Goal: Information Seeking & Learning: Learn about a topic

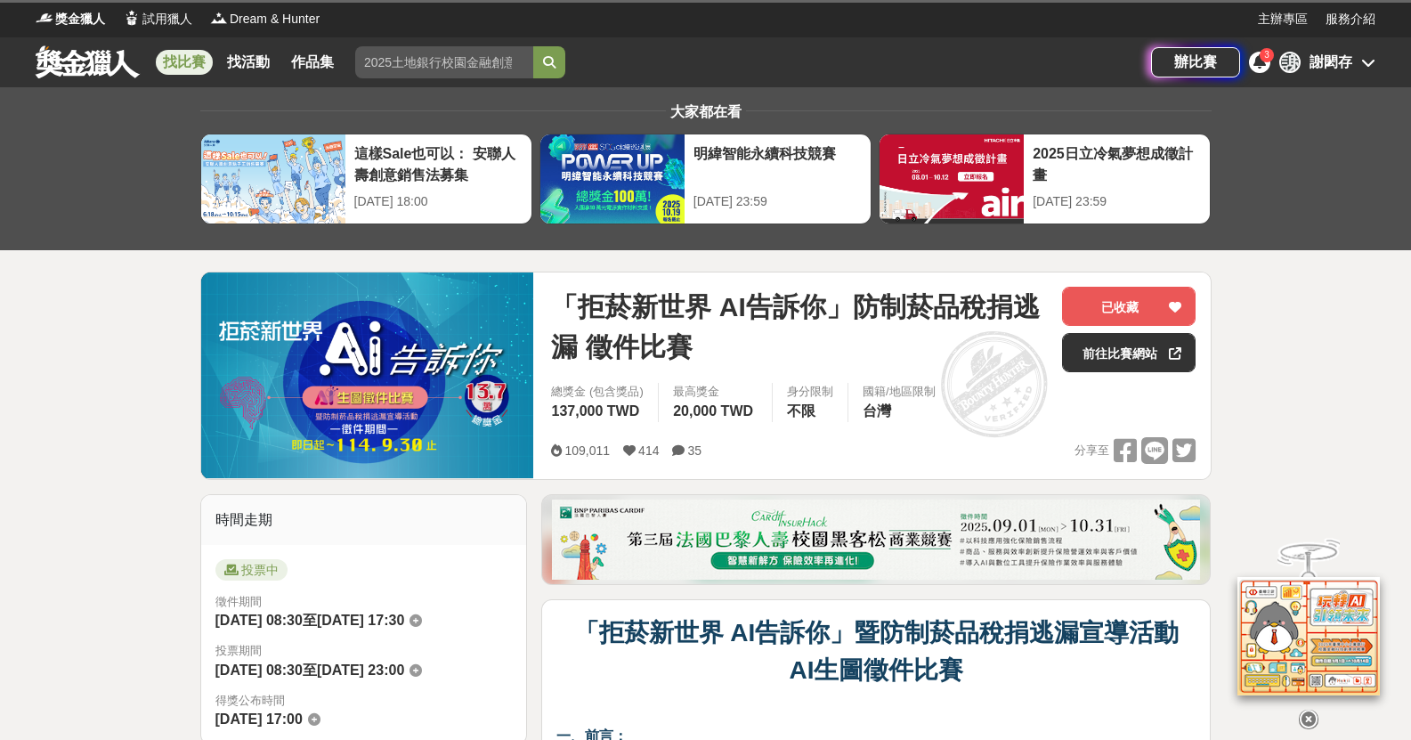
click at [1310, 61] on div "[PERSON_NAME]" at bounding box center [1330, 62] width 43 height 21
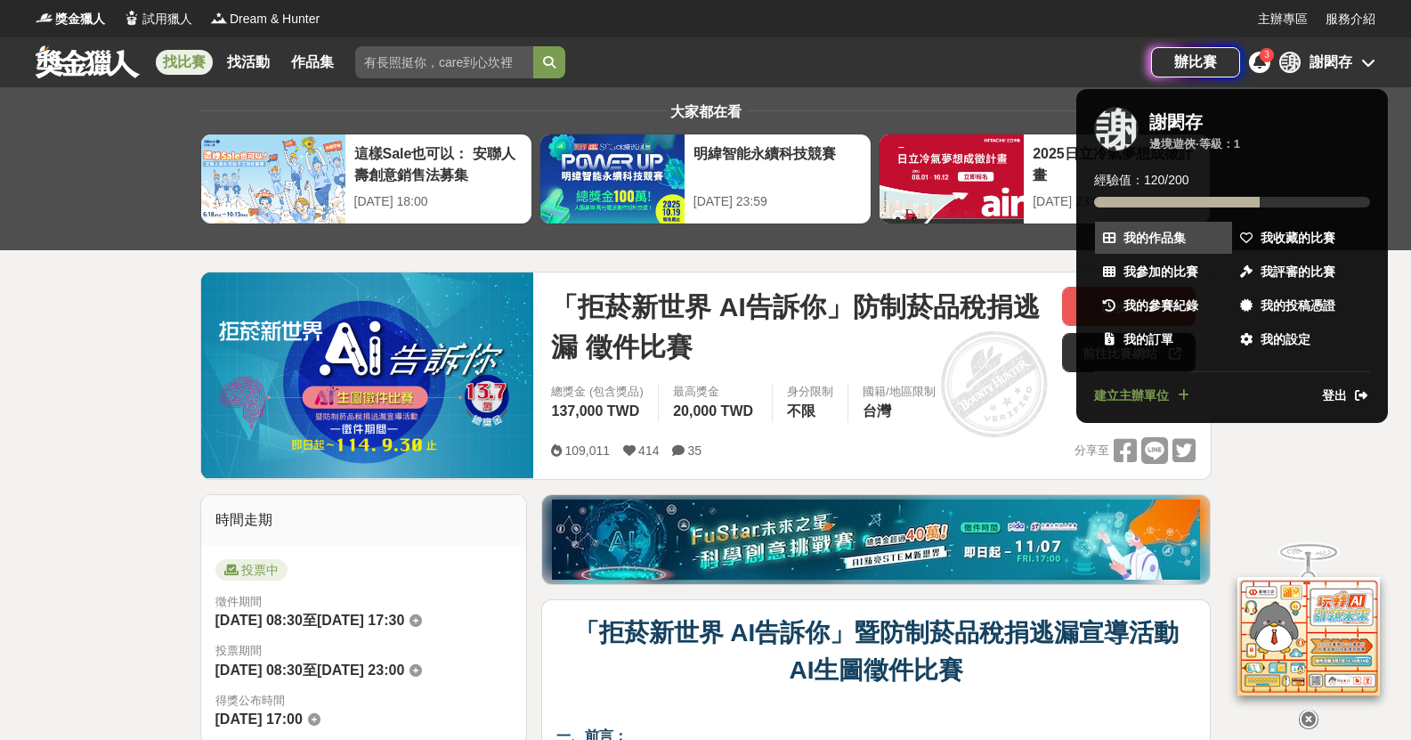
click at [1155, 238] on span "我的作品集" at bounding box center [1154, 238] width 62 height 19
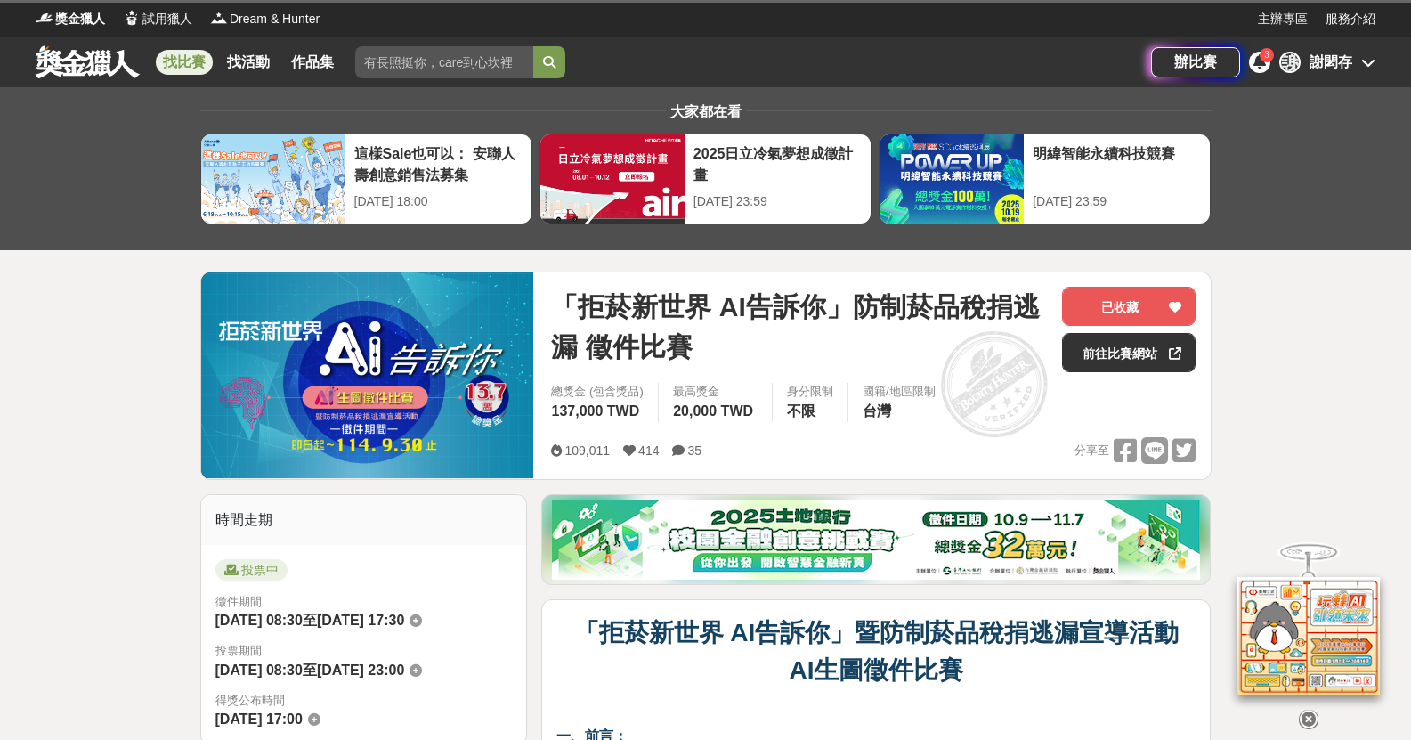
click at [1354, 62] on div "謝 謝閎存" at bounding box center [1327, 62] width 96 height 21
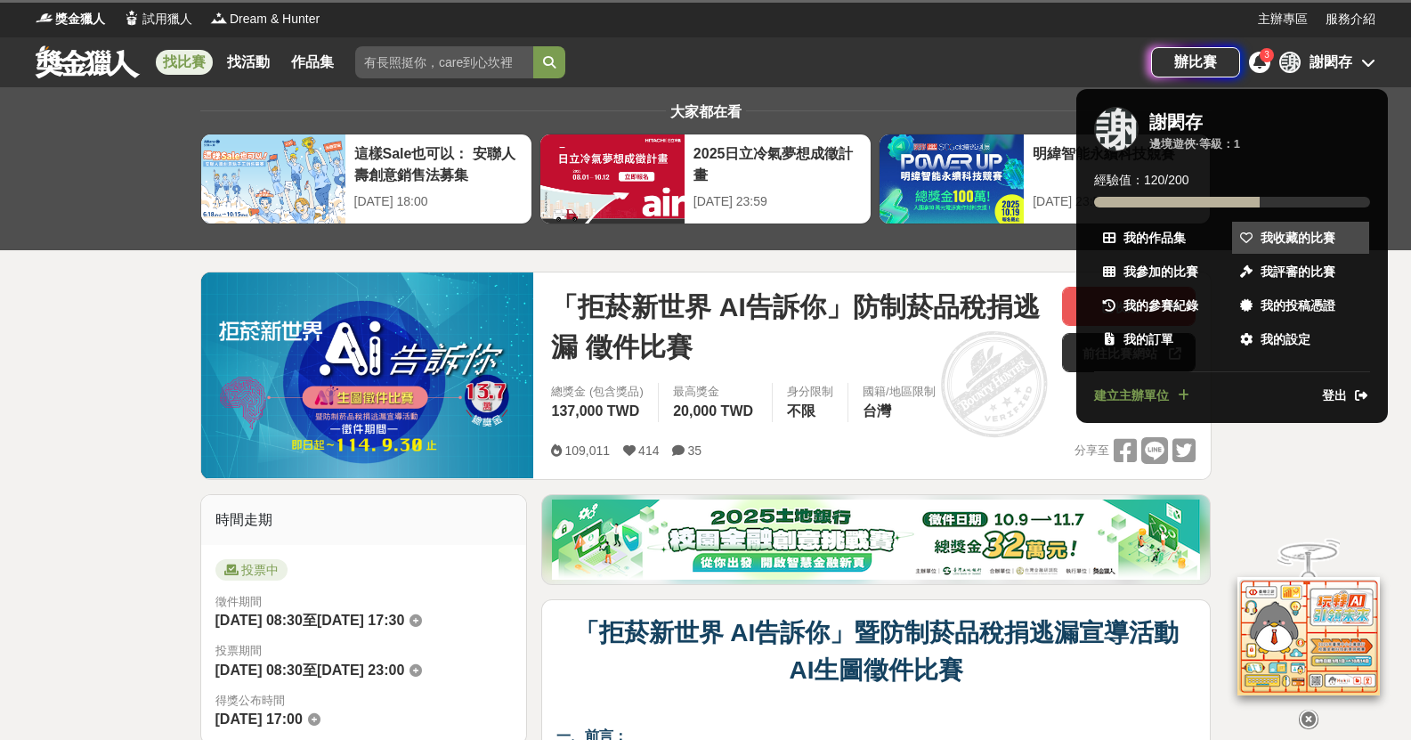
click at [1277, 232] on span "我收藏的比賽" at bounding box center [1297, 238] width 75 height 19
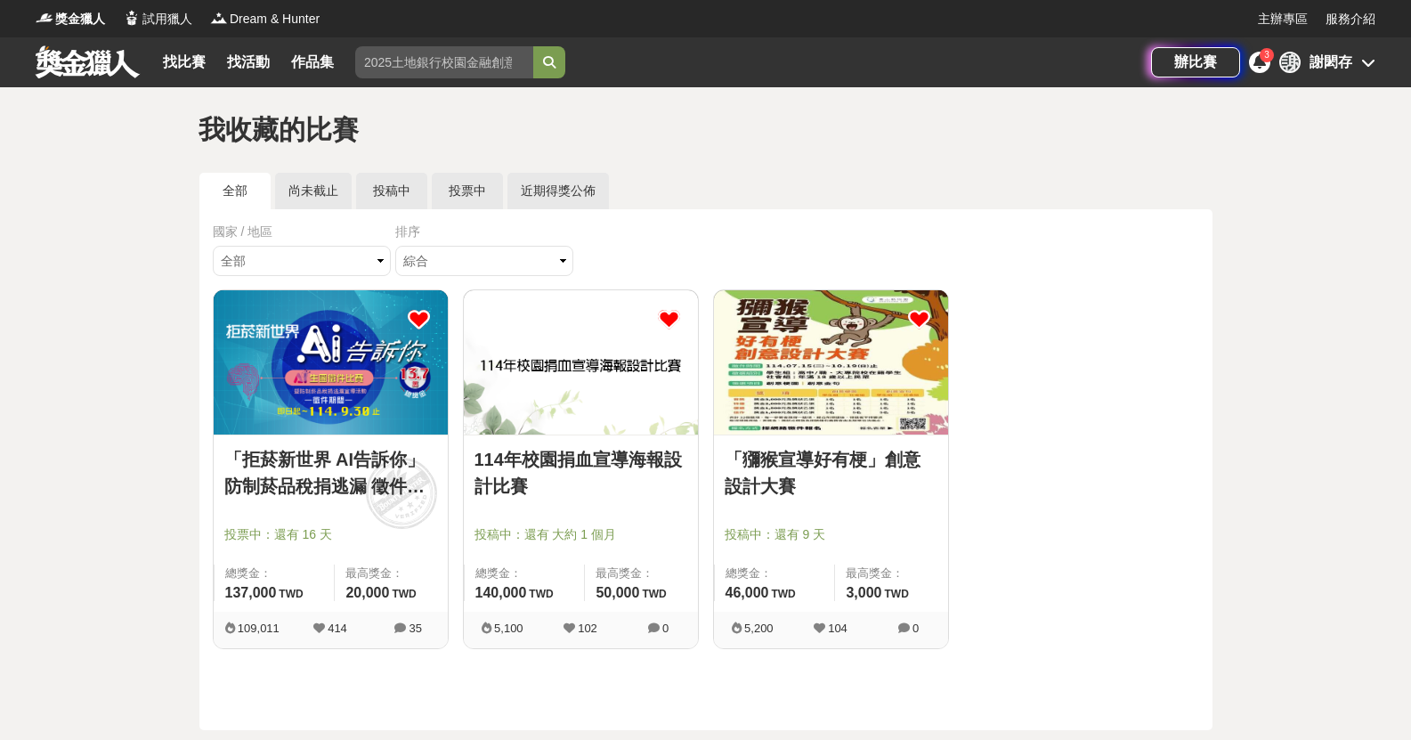
click at [549, 373] on img at bounding box center [581, 362] width 234 height 144
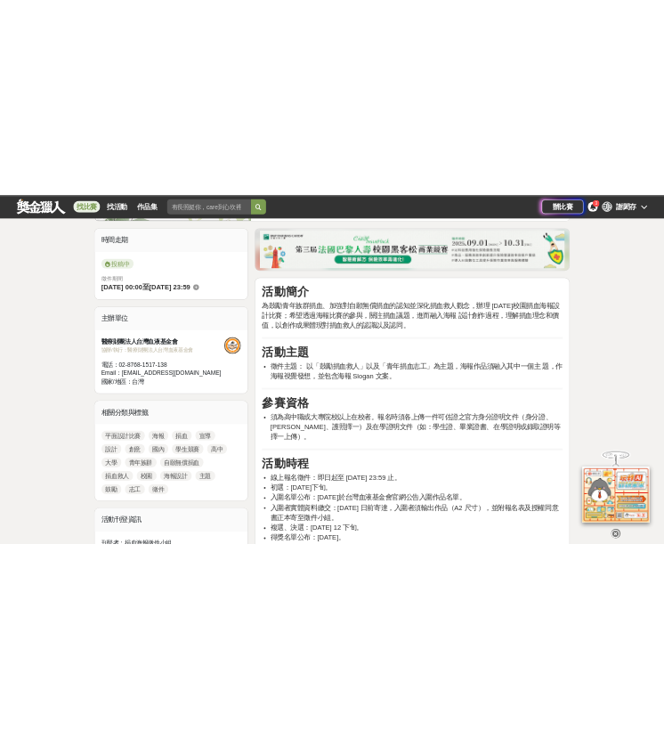
scroll to position [445, 0]
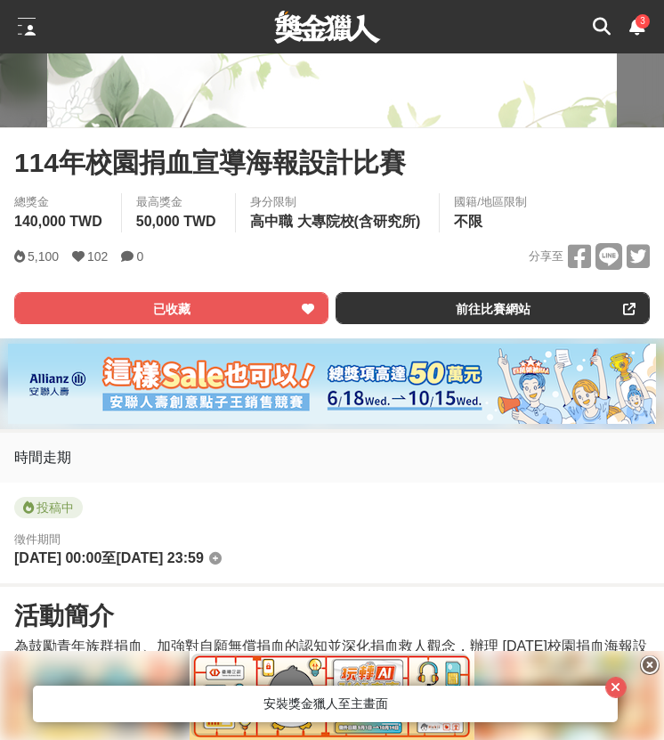
click at [648, 664] on icon at bounding box center [650, 665] width 20 height 20
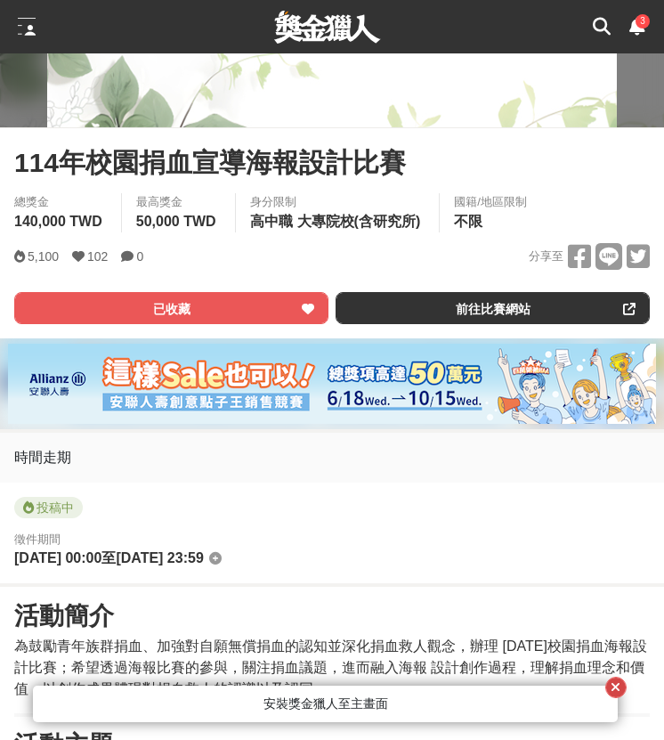
click at [620, 685] on icon "button" at bounding box center [616, 687] width 10 height 12
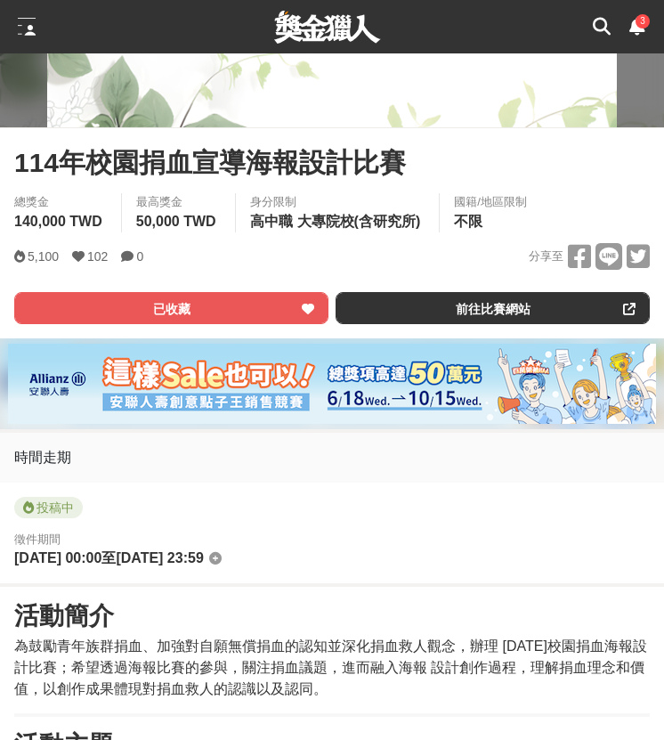
click at [295, 493] on div "投稿中 徵件期間 2025-08-05 00:00 至 2025-11-14 23:59" at bounding box center [332, 532] width 664 height 101
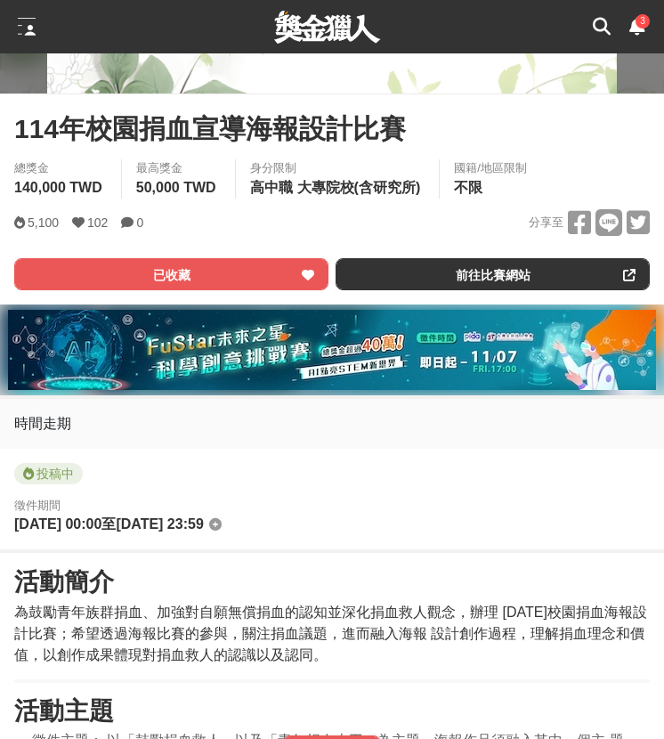
scroll to position [267, 0]
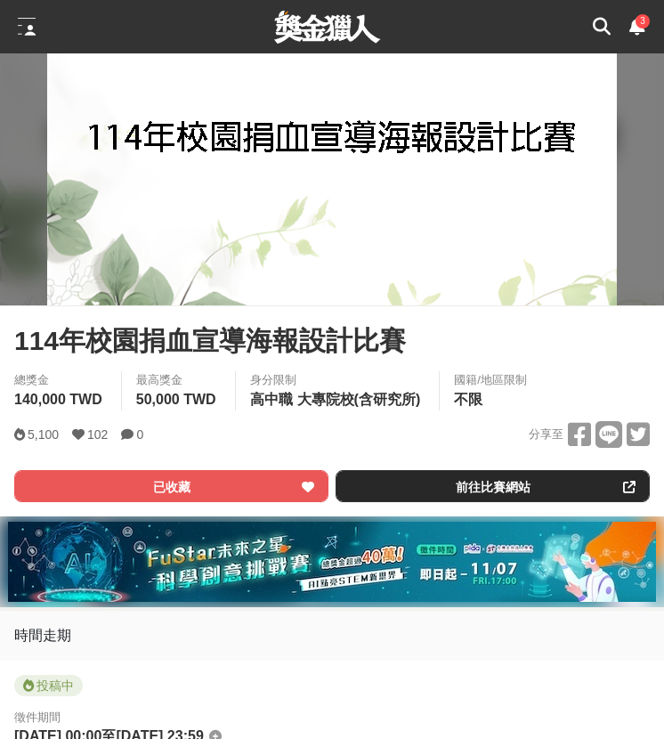
click at [477, 485] on link "前往比賽網站" at bounding box center [493, 486] width 314 height 32
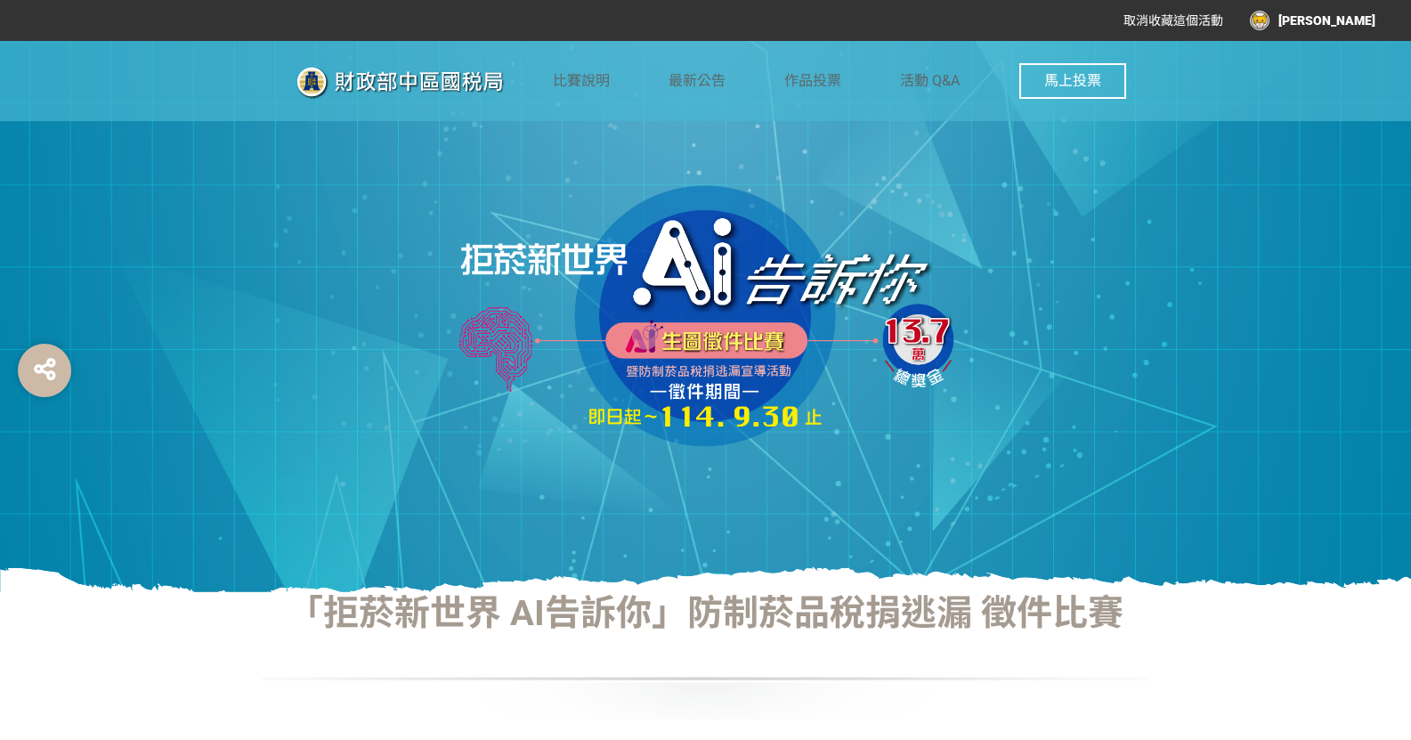
click at [1333, 21] on div "[PERSON_NAME]" at bounding box center [1313, 21] width 126 height 20
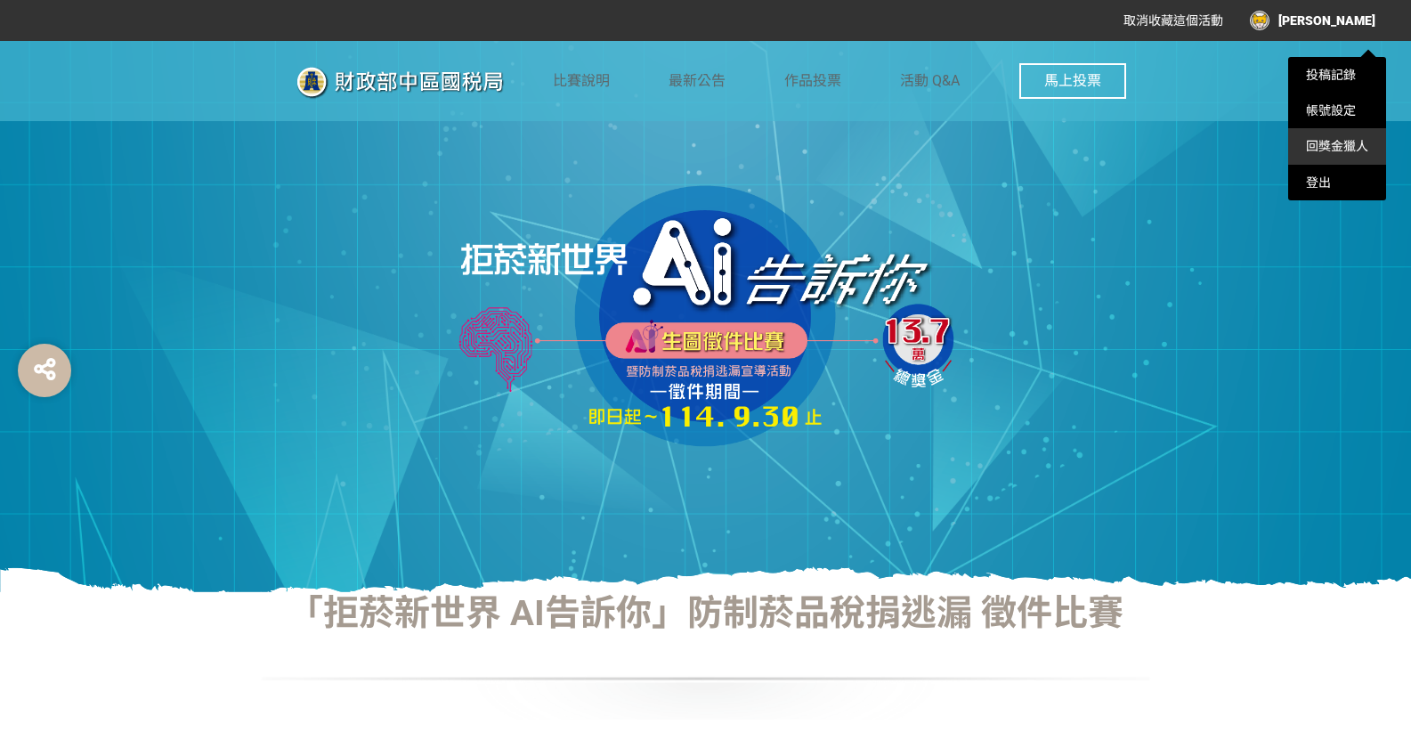
click at [1333, 137] on li "回獎金獵人" at bounding box center [1337, 146] width 98 height 36
click at [1335, 142] on link "回獎金獵人" at bounding box center [1337, 146] width 62 height 14
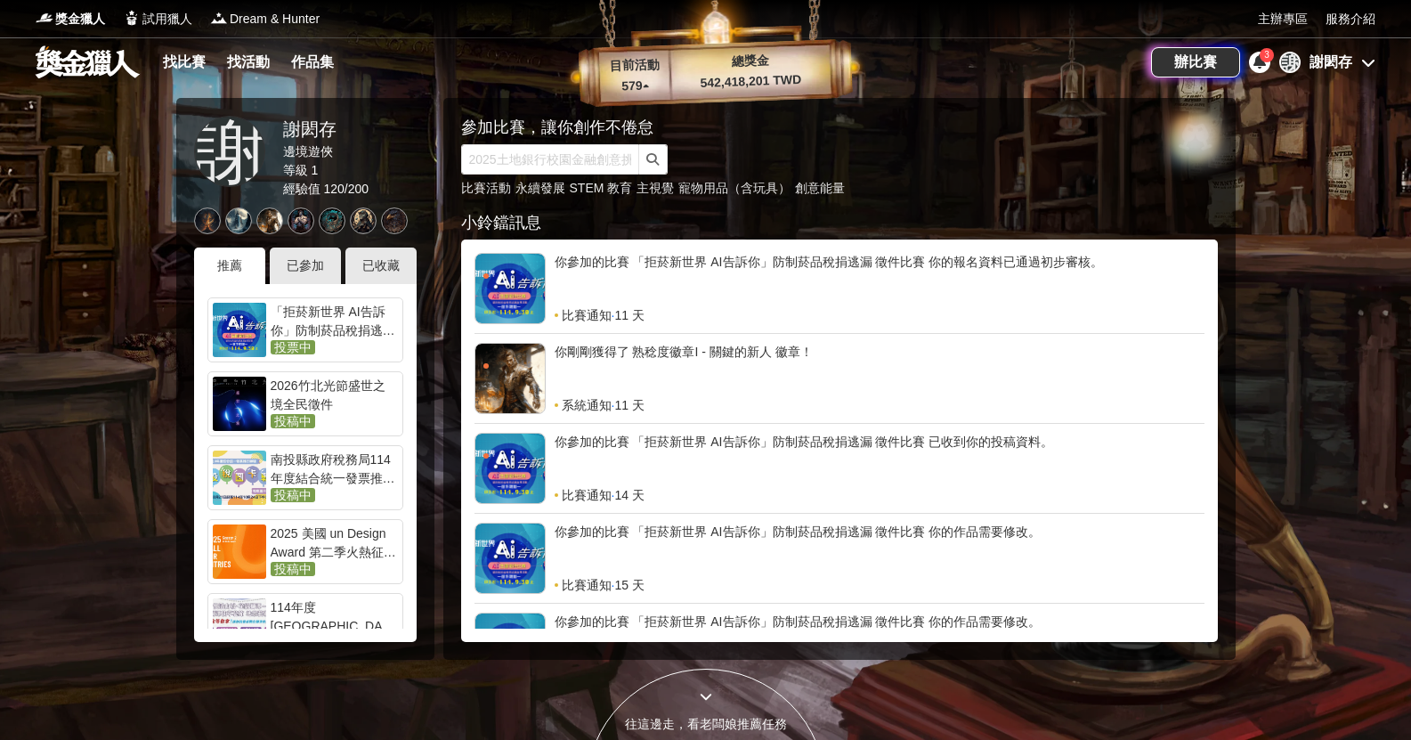
click at [1260, 62] on icon at bounding box center [1259, 61] width 12 height 14
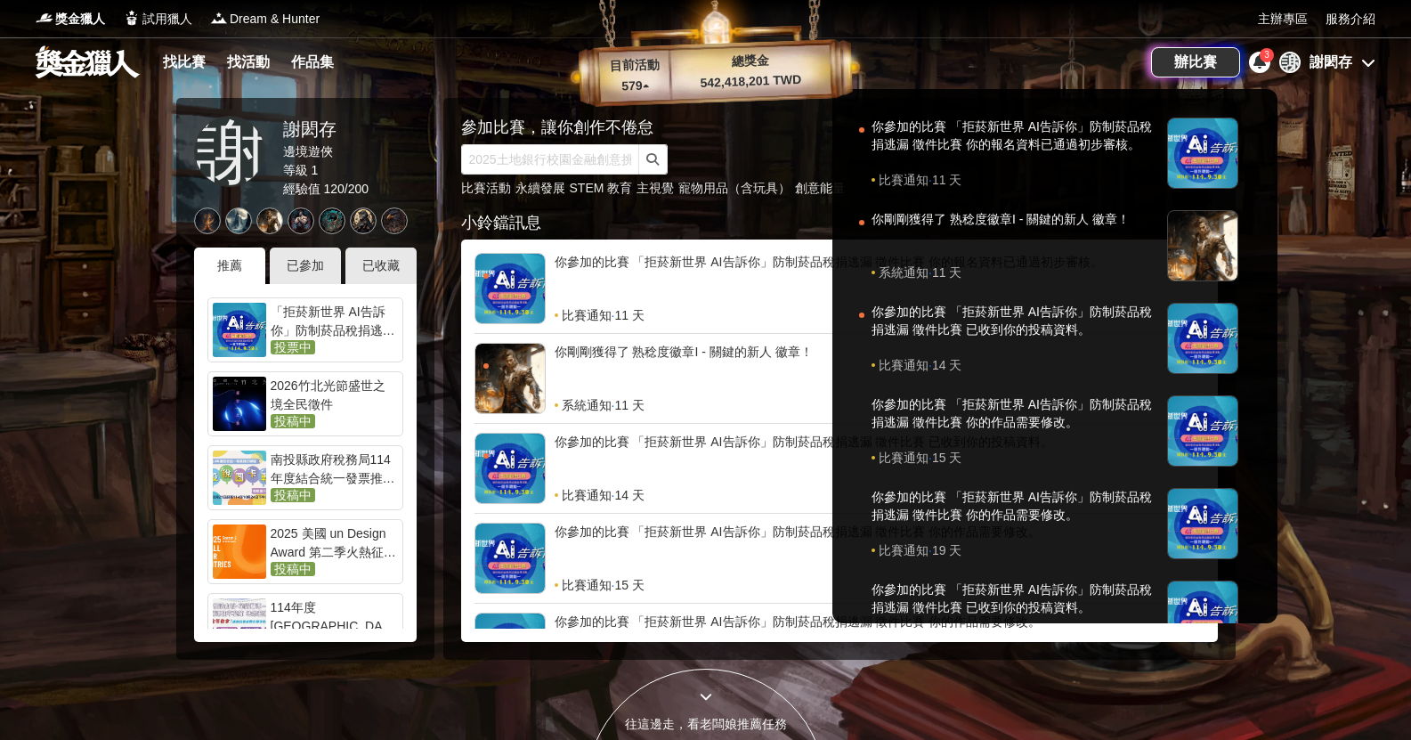
click at [1334, 185] on div at bounding box center [705, 370] width 1411 height 740
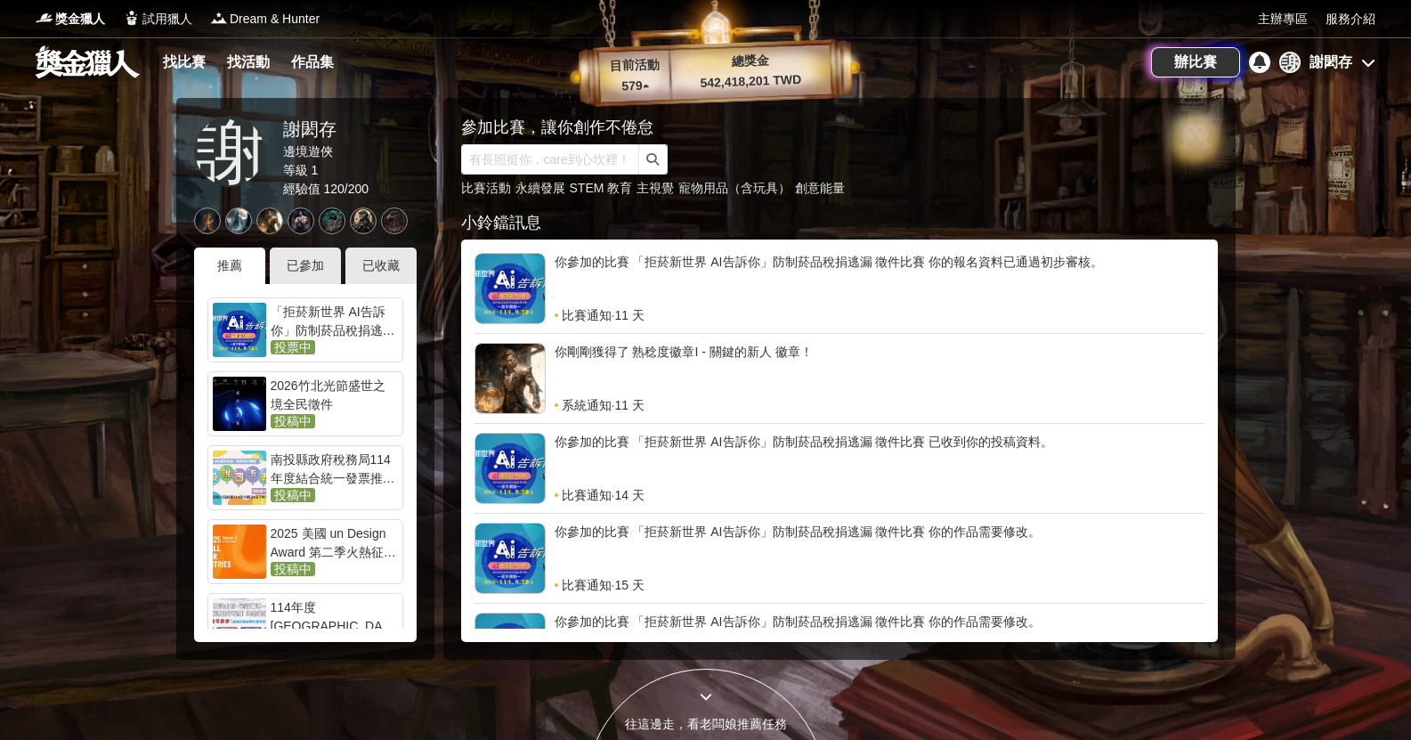
click at [104, 73] on link at bounding box center [88, 62] width 108 height 34
click at [189, 59] on link "找比賽" at bounding box center [184, 62] width 57 height 25
click at [206, 61] on link "找比賽" at bounding box center [184, 62] width 57 height 25
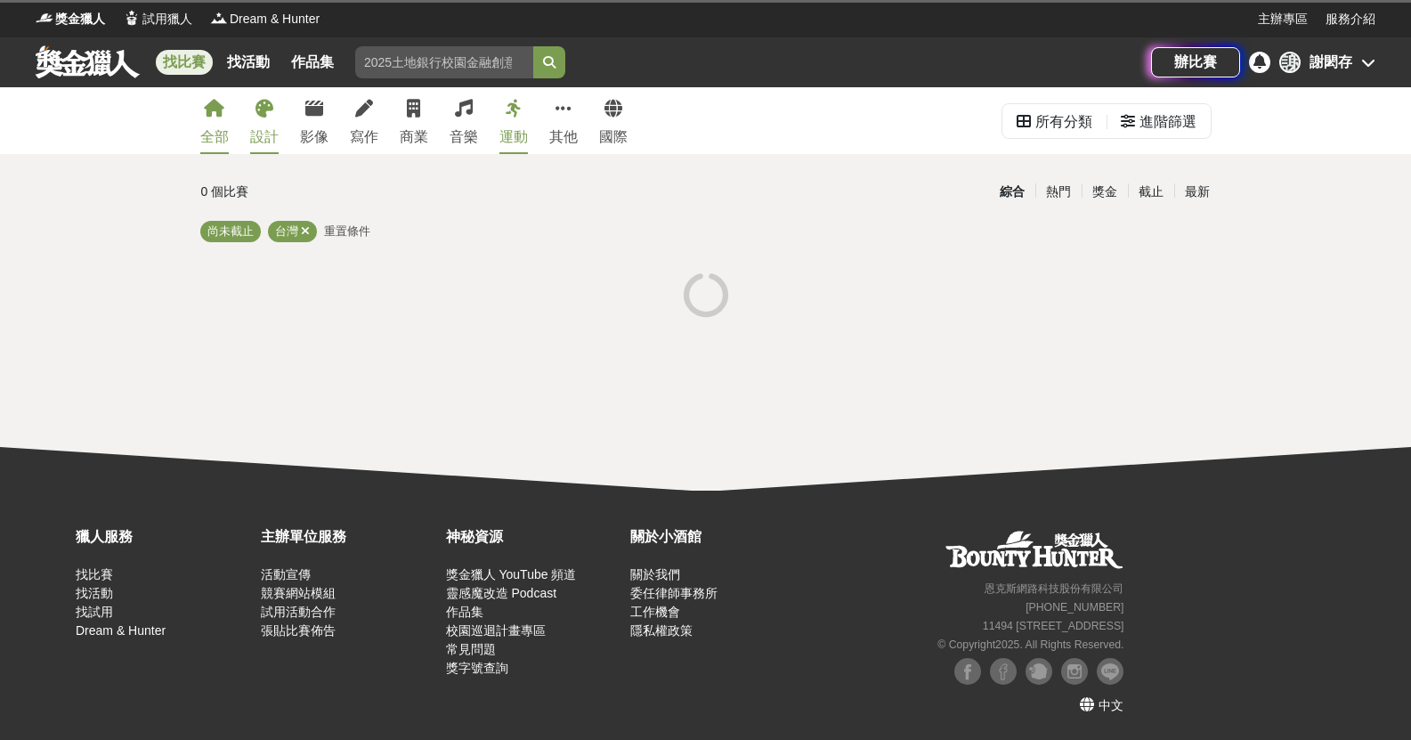
click at [251, 148] on link "設計" at bounding box center [264, 120] width 28 height 67
click at [260, 111] on icon at bounding box center [264, 109] width 18 height 18
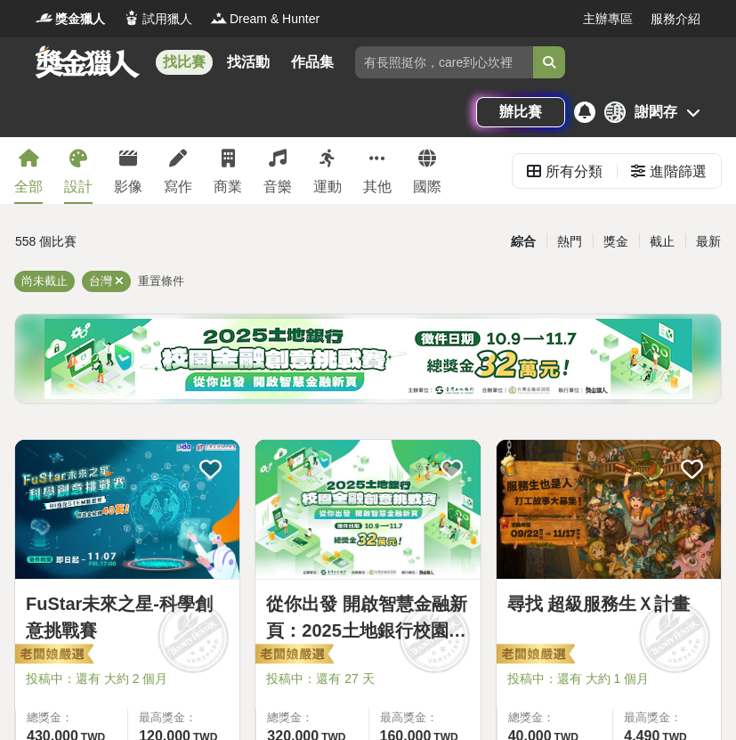
click at [90, 165] on link "設計" at bounding box center [78, 170] width 28 height 67
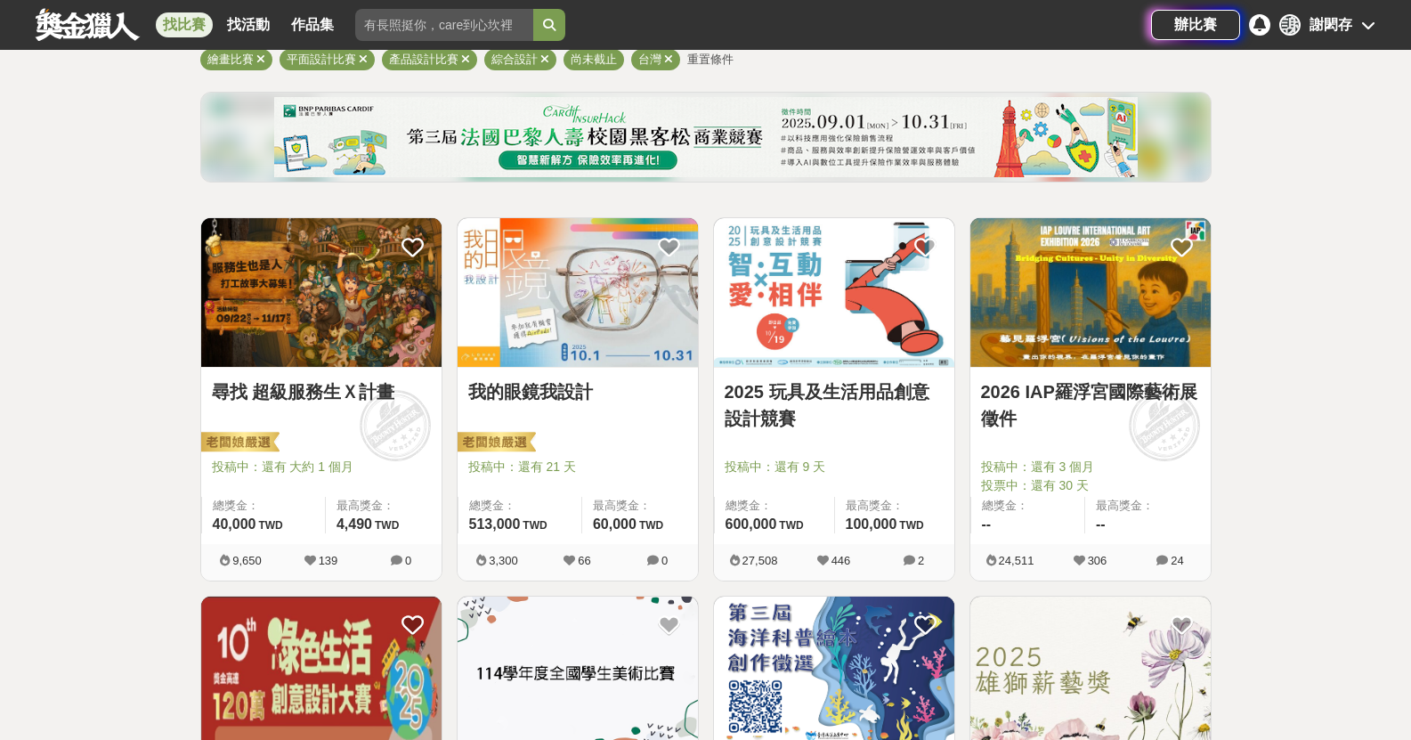
scroll to position [178, 0]
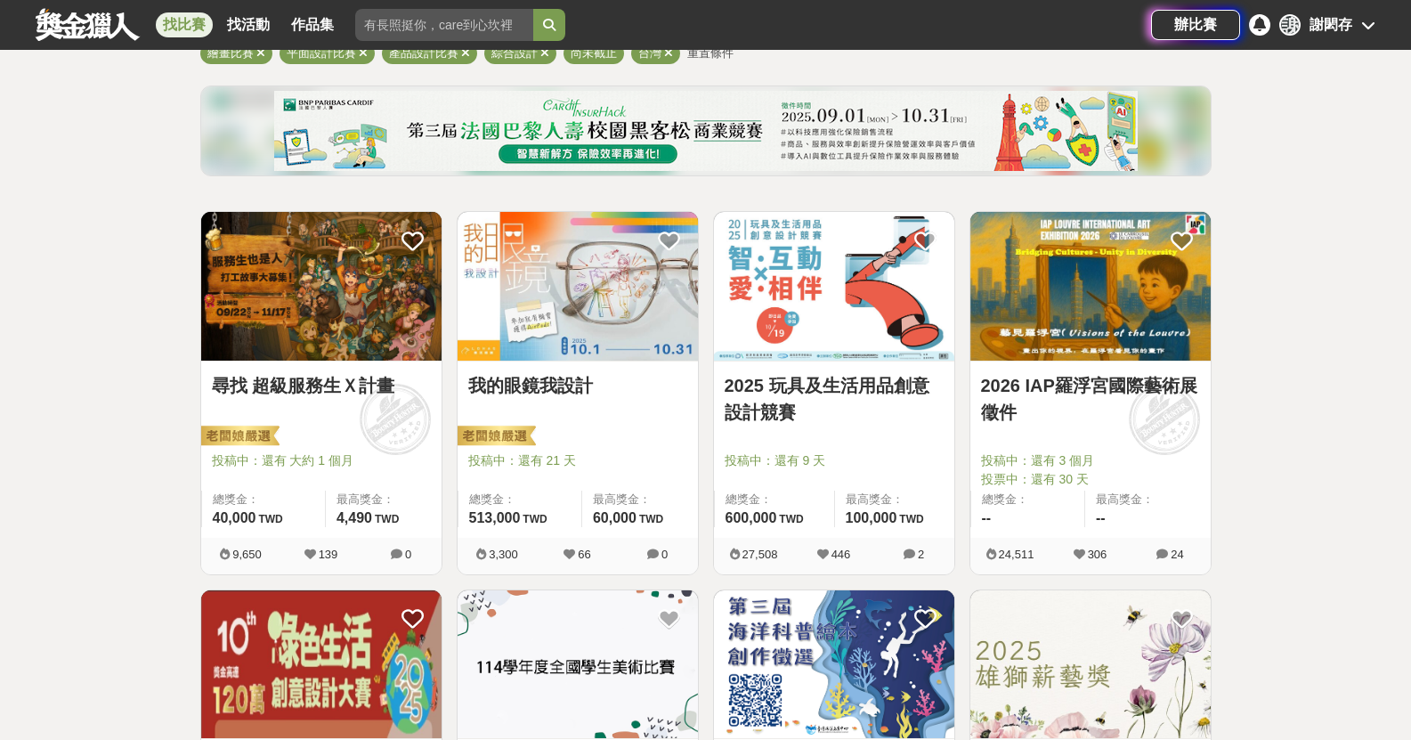
click at [581, 319] on img at bounding box center [578, 286] width 240 height 149
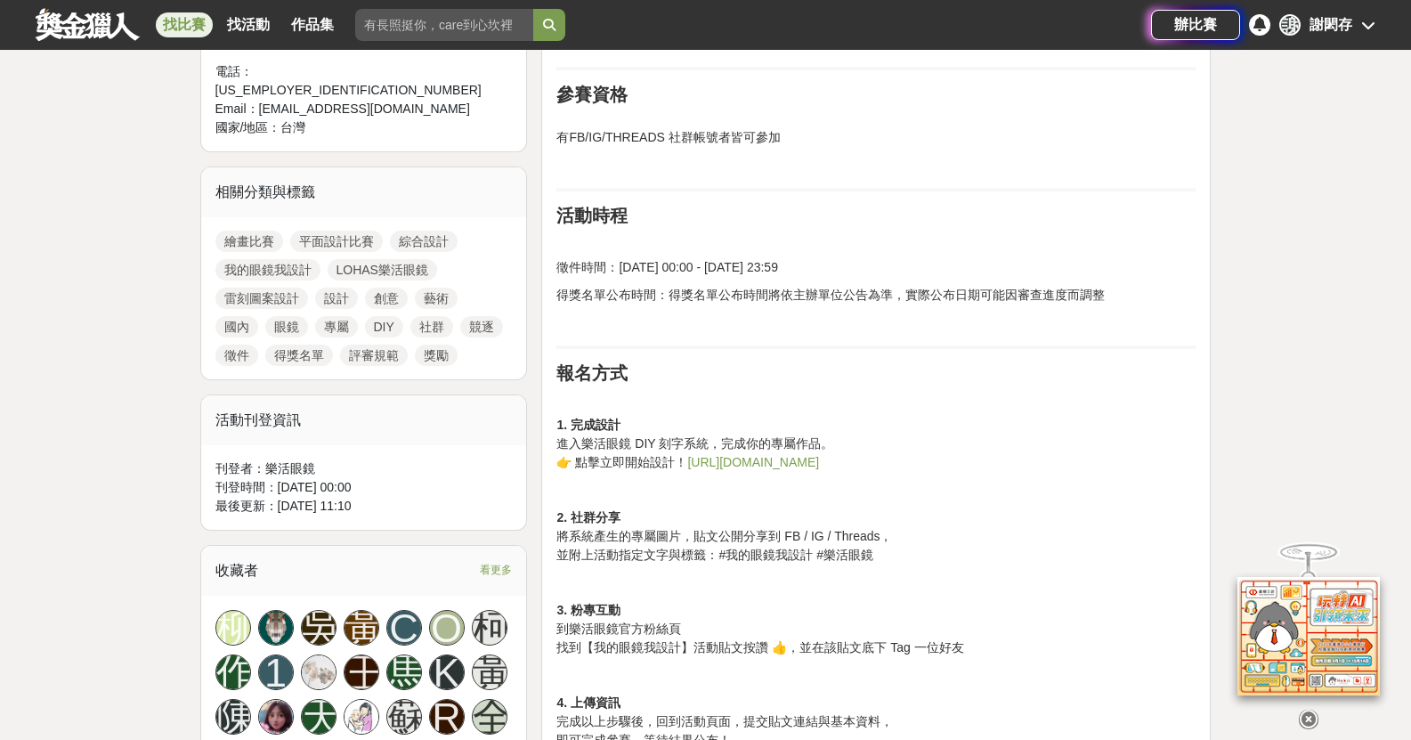
scroll to position [801, 0]
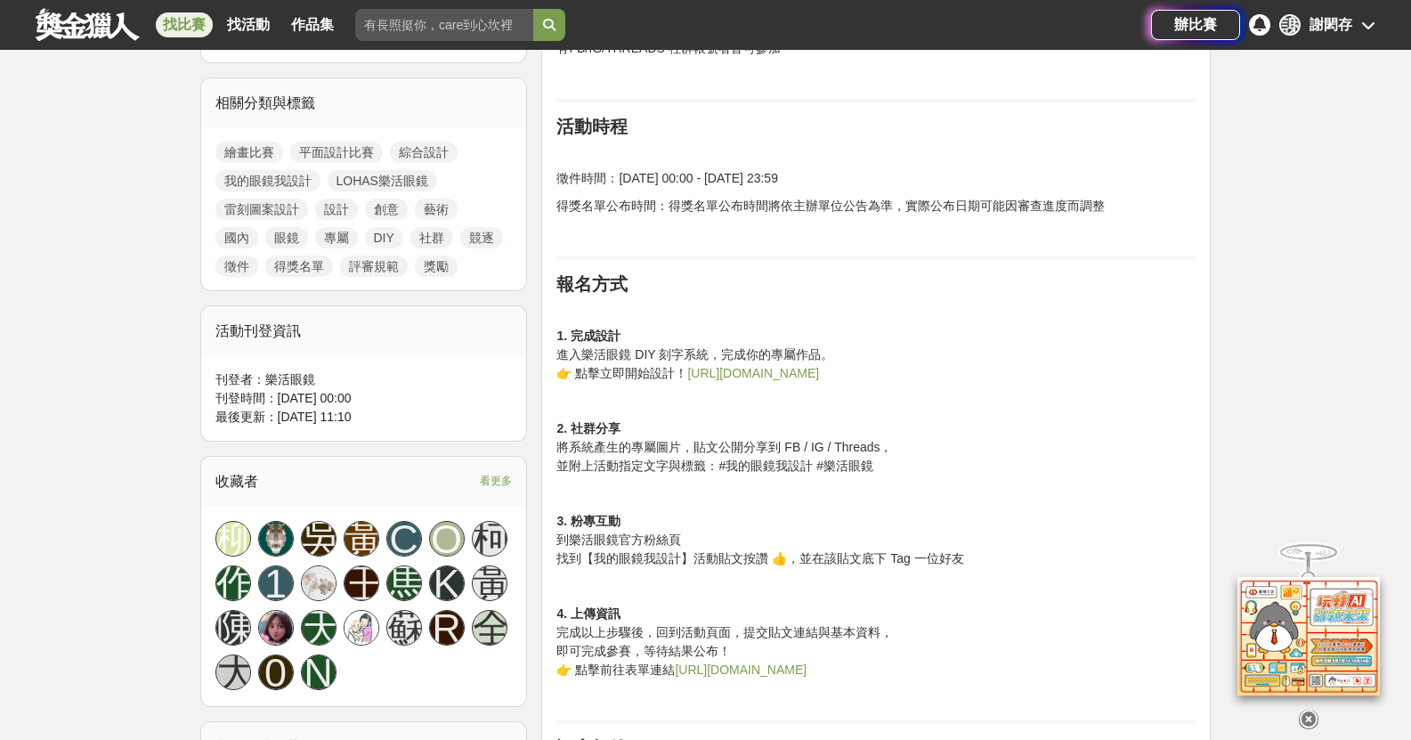
click at [752, 372] on link "https://reurl.cc/WOmd5k" at bounding box center [753, 373] width 132 height 14
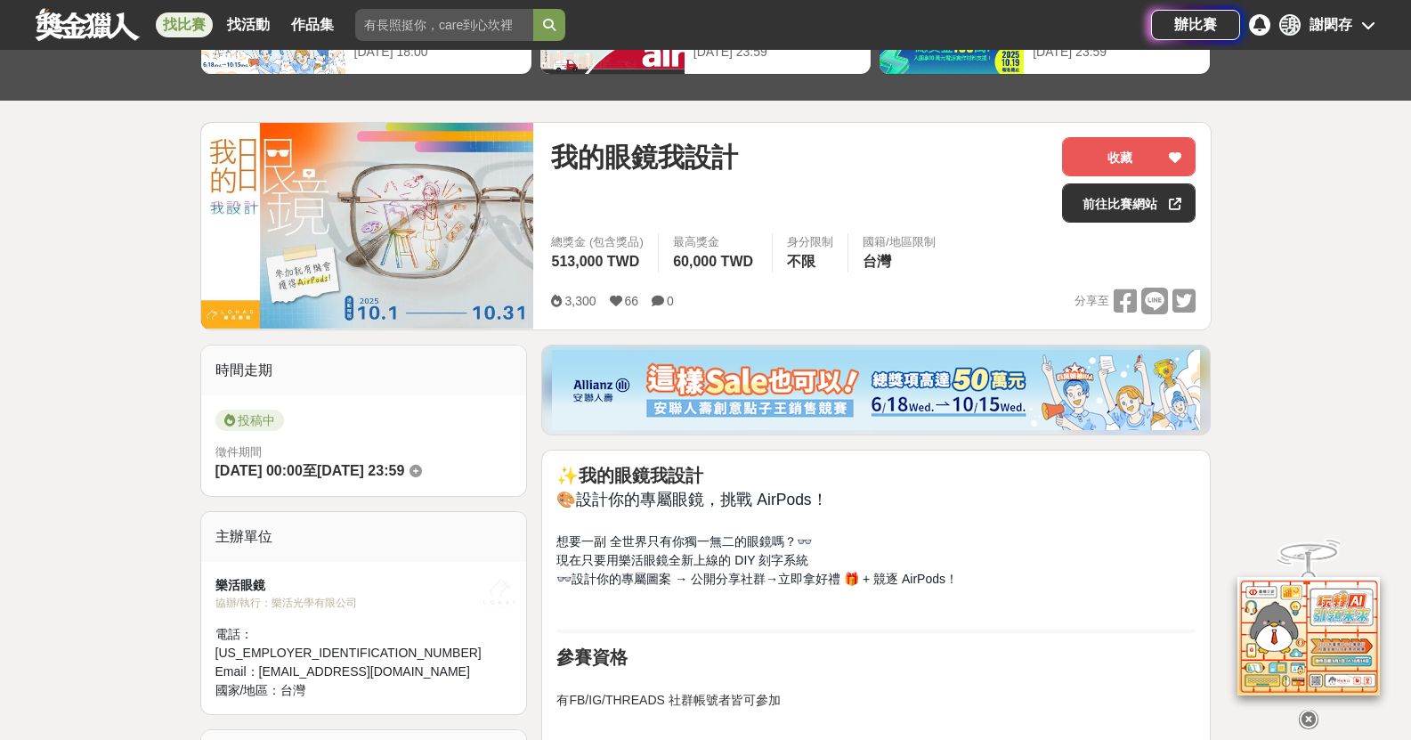
scroll to position [0, 0]
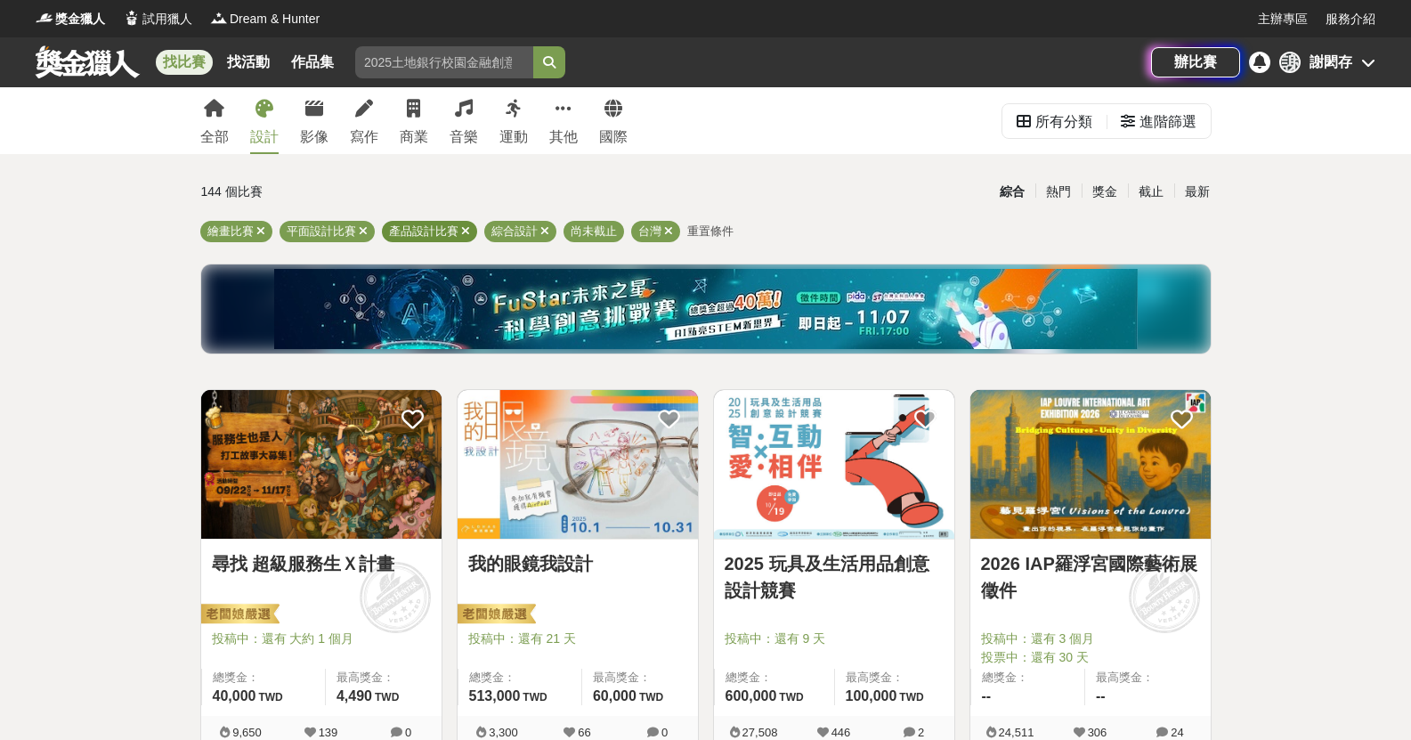
click at [464, 233] on icon at bounding box center [465, 231] width 9 height 12
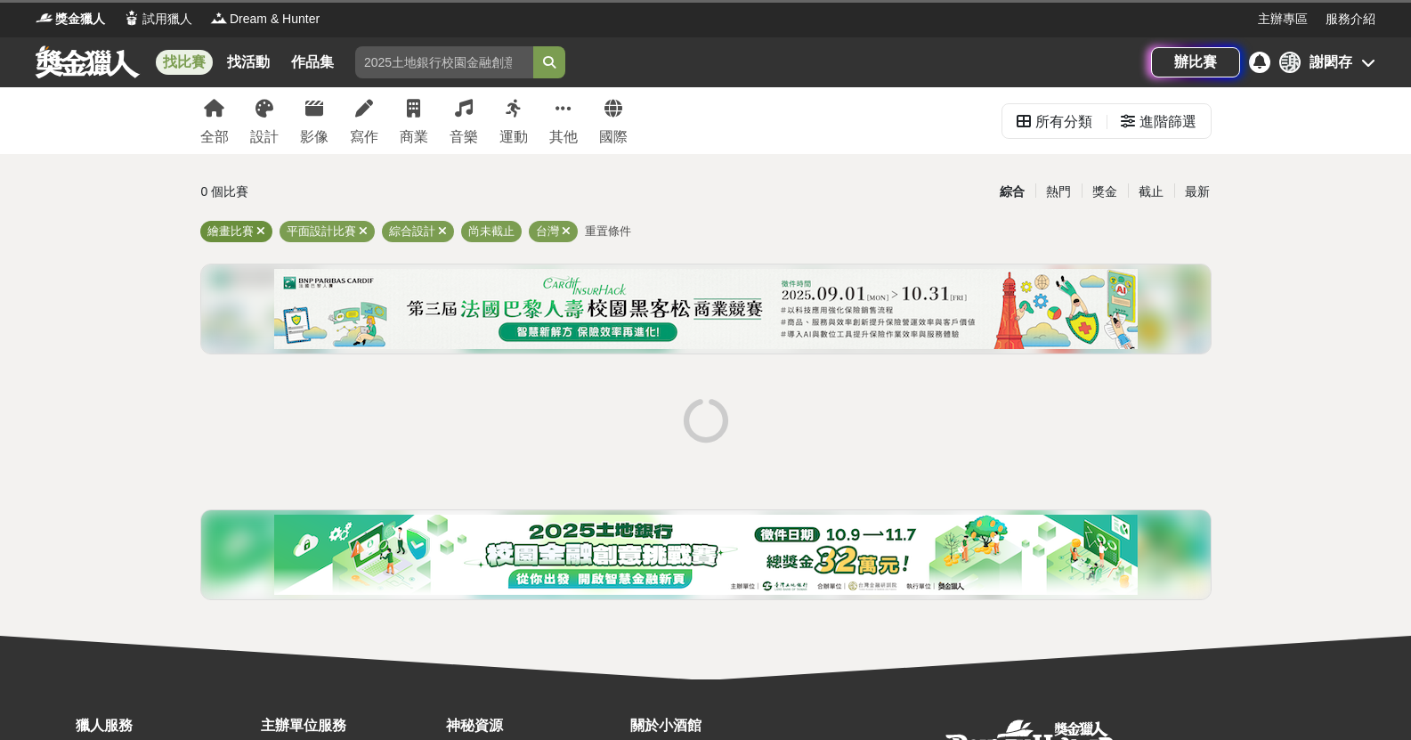
click at [258, 234] on icon at bounding box center [260, 231] width 9 height 12
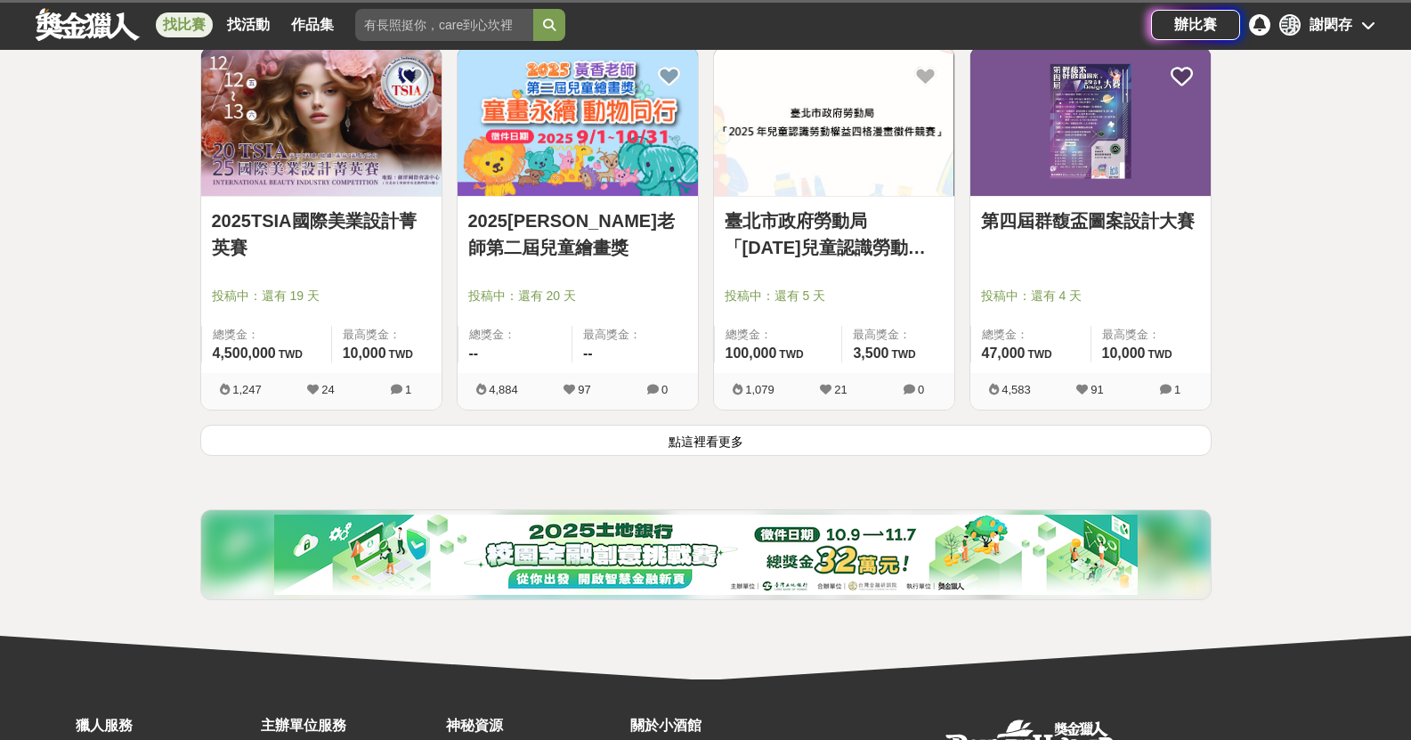
scroll to position [2421, 0]
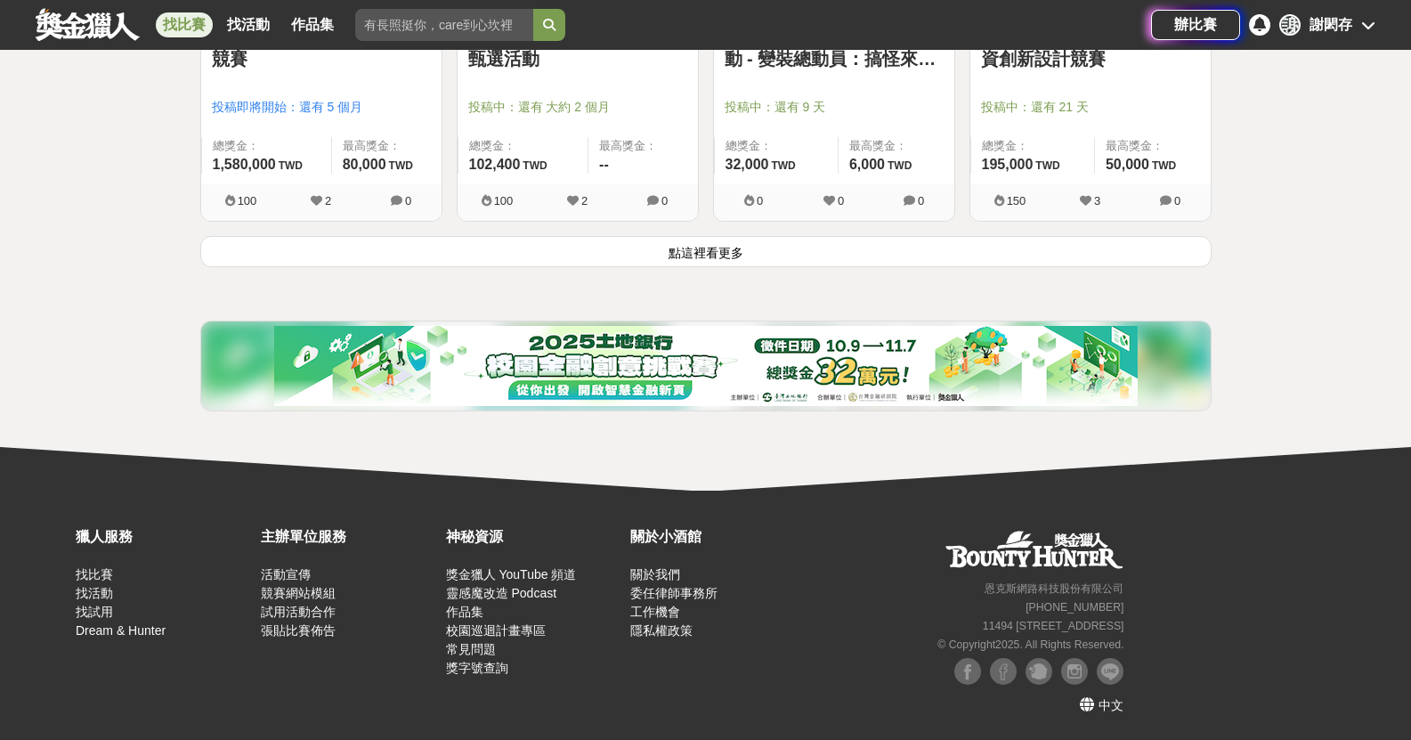
click at [739, 247] on button "點這裡看更多" at bounding box center [705, 251] width 1011 height 31
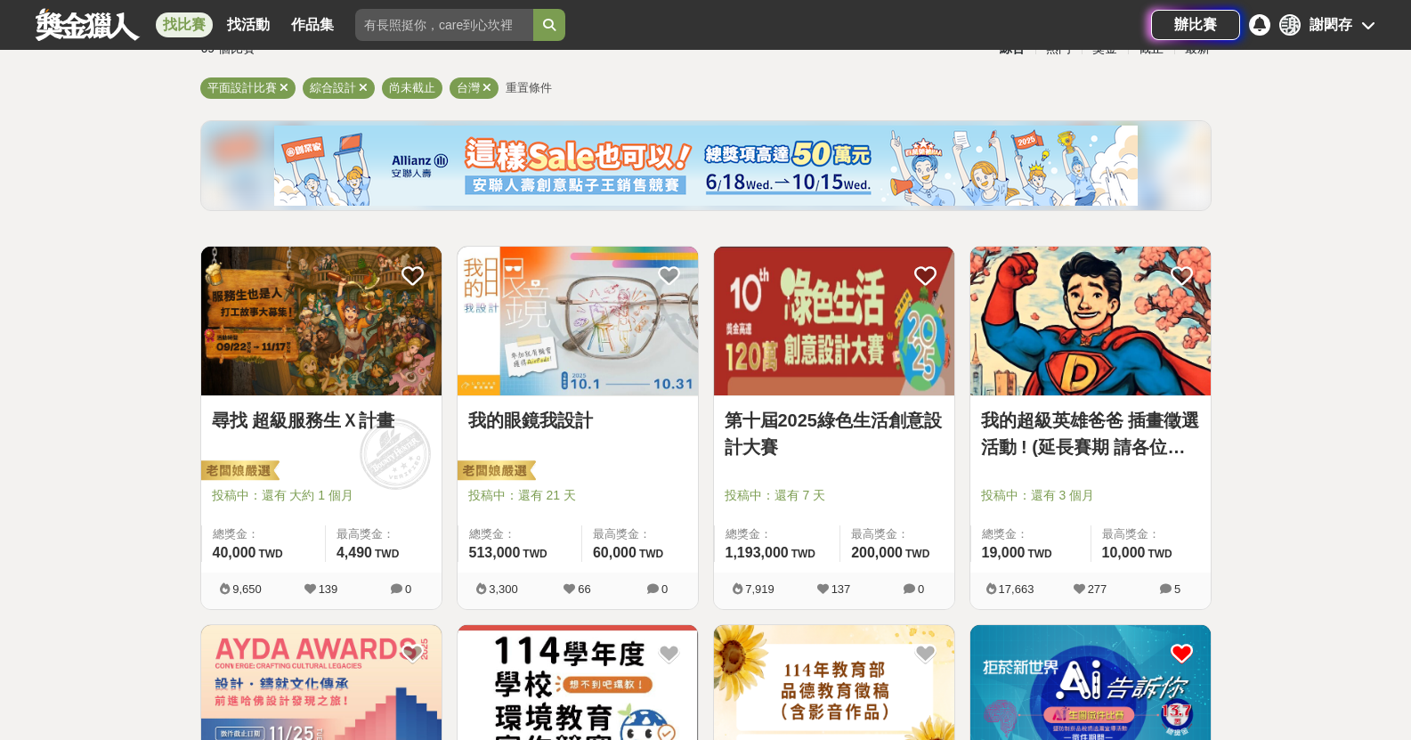
scroll to position [107, 0]
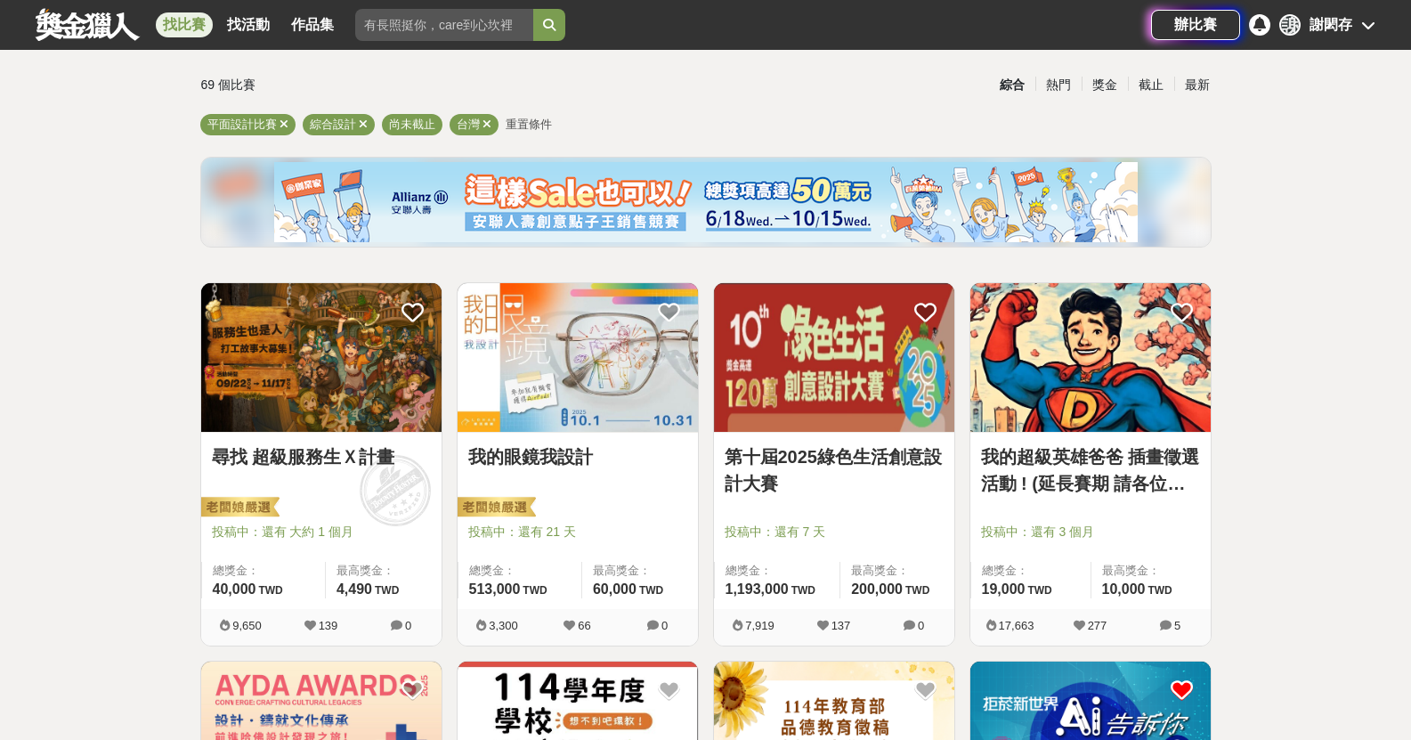
click at [874, 403] on img at bounding box center [834, 357] width 240 height 149
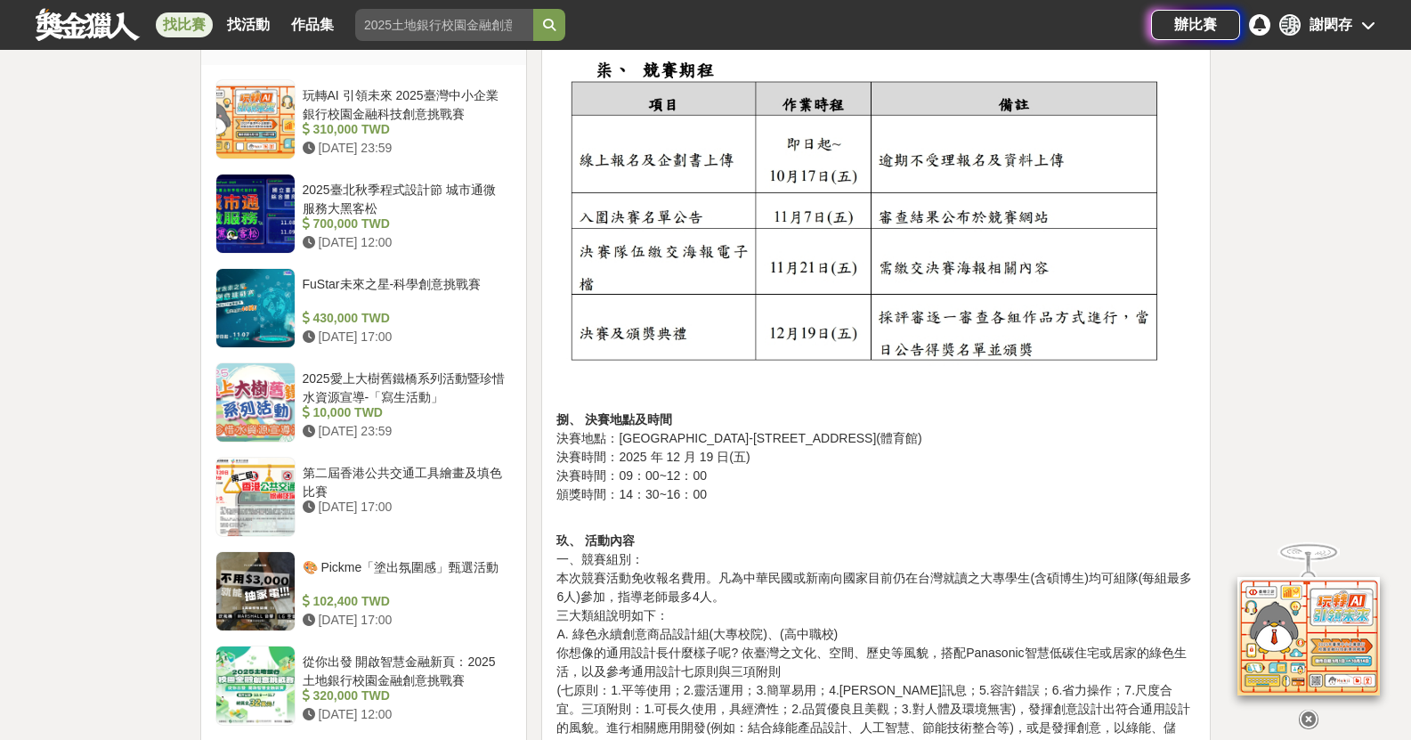
scroll to position [1513, 0]
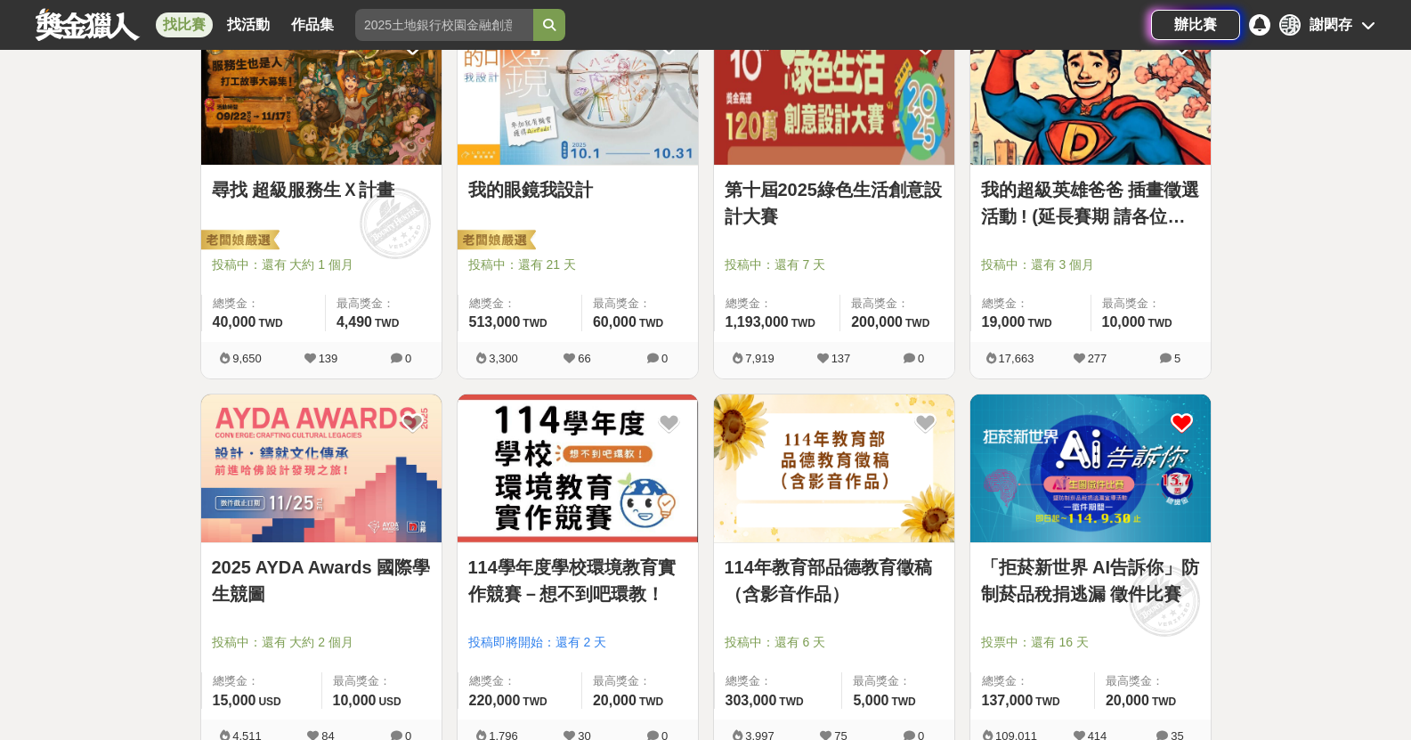
scroll to position [730, 0]
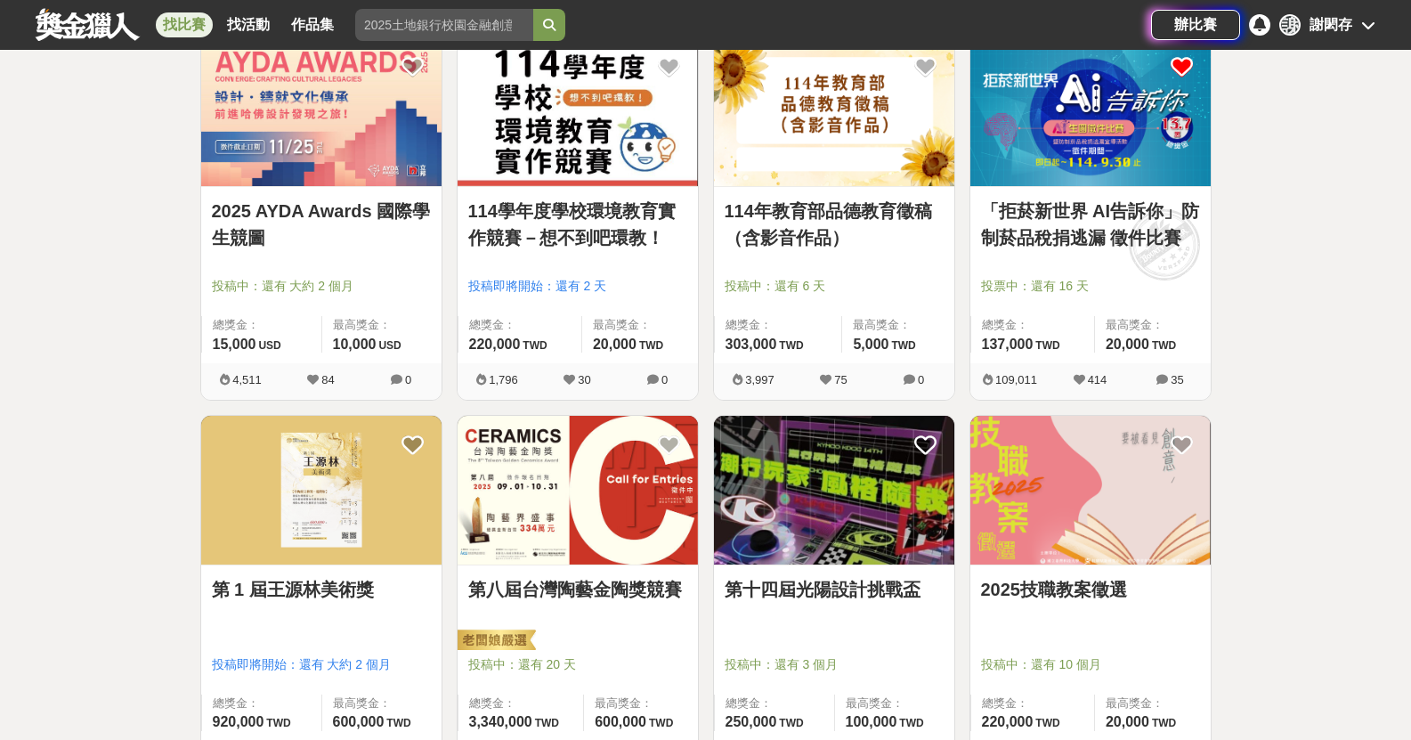
click at [569, 130] on img at bounding box center [578, 112] width 240 height 149
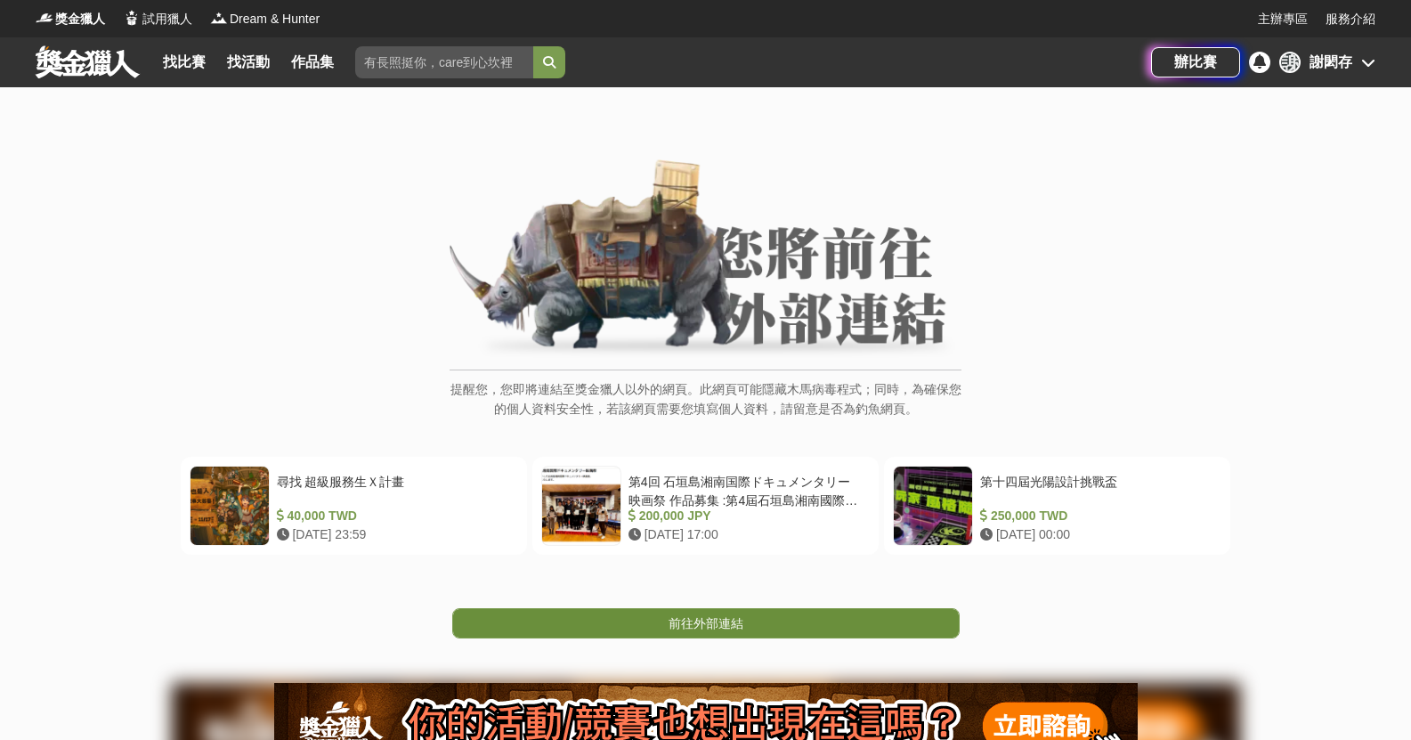
click at [758, 626] on link "前往外部連結" at bounding box center [705, 623] width 507 height 30
